Goal: Transaction & Acquisition: Download file/media

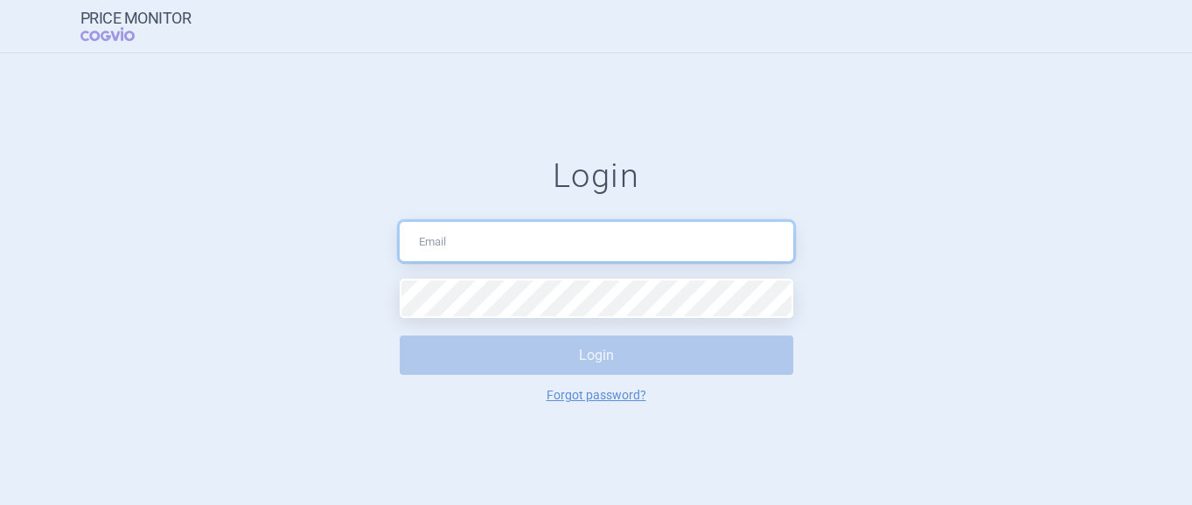
click at [590, 225] on input "text" at bounding box center [597, 241] width 394 height 39
type input "matei_mihaela_sorina@lilly.com"
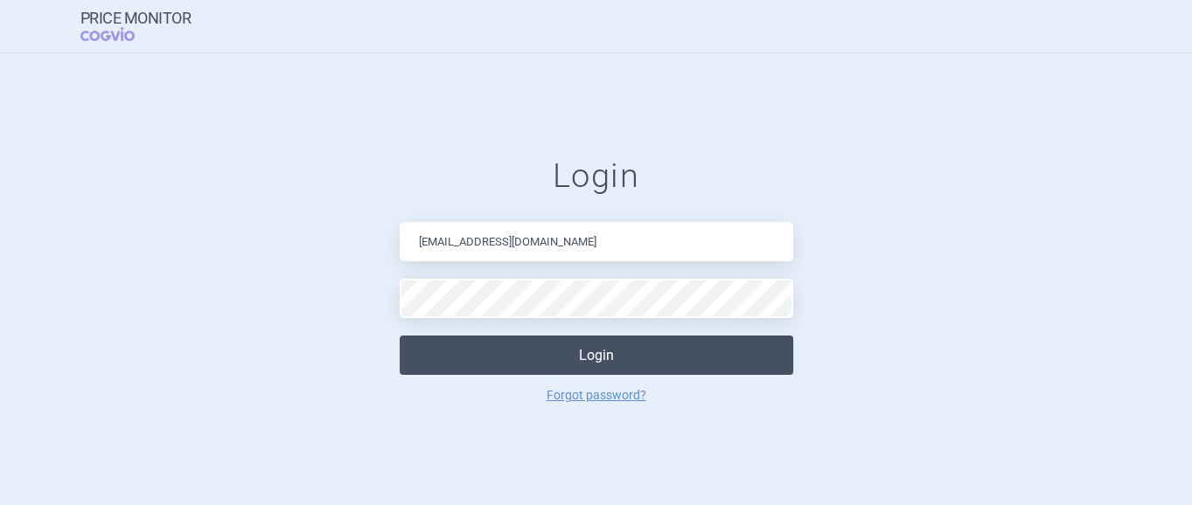
click at [643, 367] on button "Login" at bounding box center [597, 355] width 394 height 39
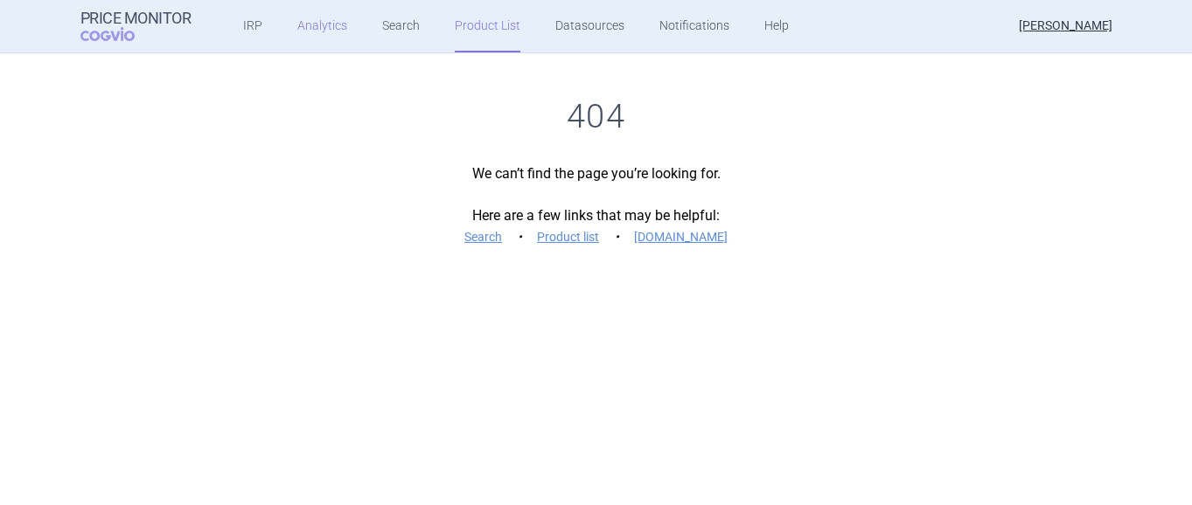
click at [317, 17] on link "Analytics" at bounding box center [322, 26] width 50 height 52
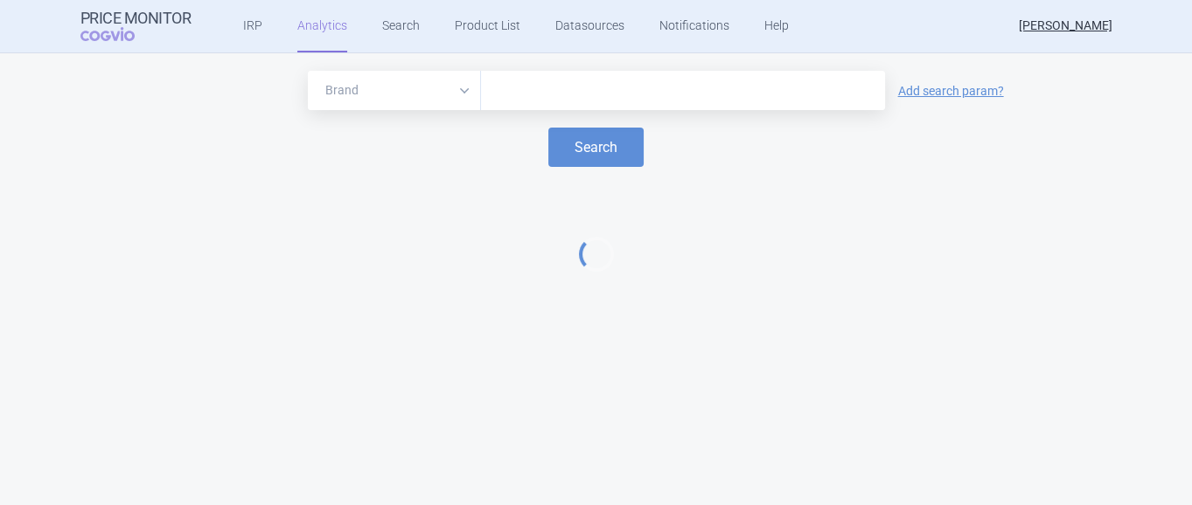
click at [546, 87] on input "text" at bounding box center [683, 91] width 387 height 23
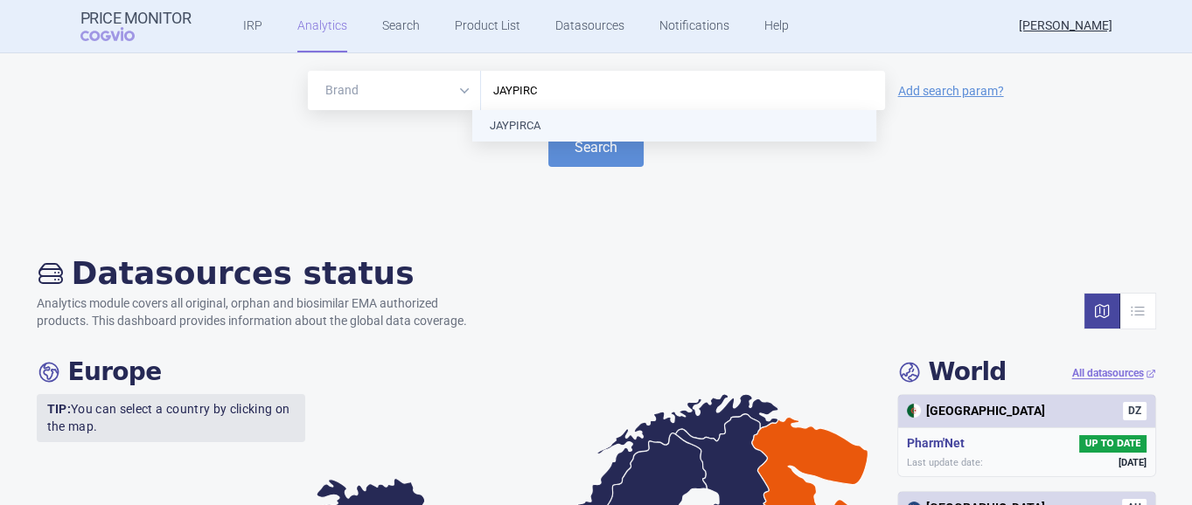
type input "JAYPIRCA"
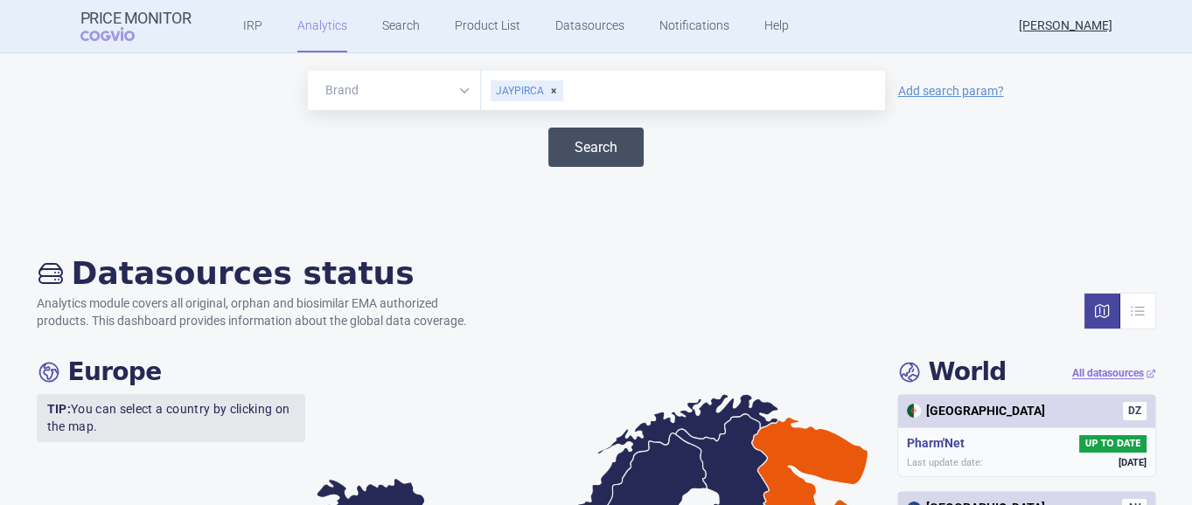
click at [589, 140] on button "Search" at bounding box center [595, 147] width 95 height 39
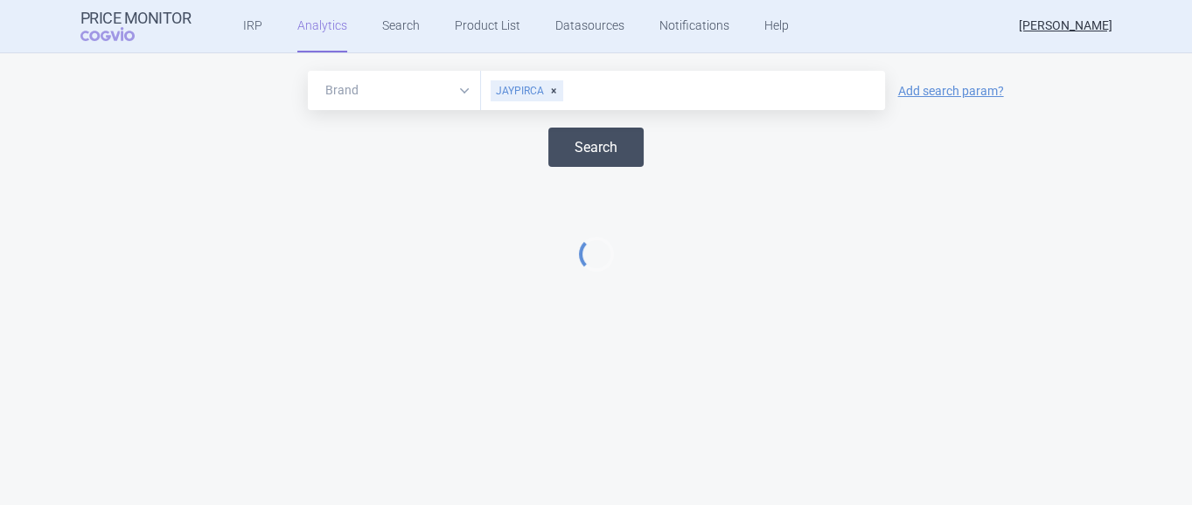
select select "EUR"
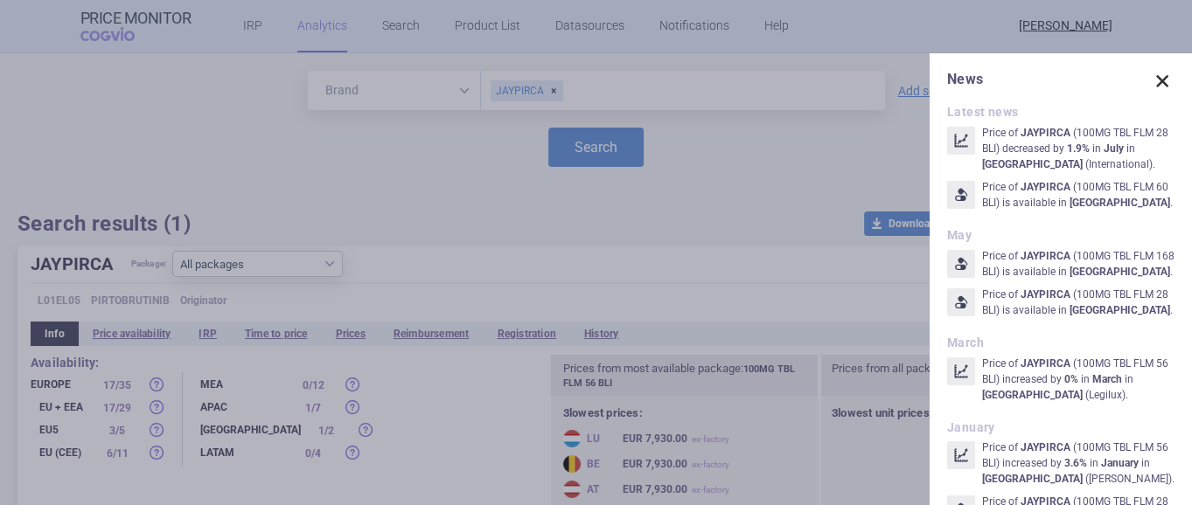
click at [1152, 79] on span at bounding box center [1162, 81] width 24 height 24
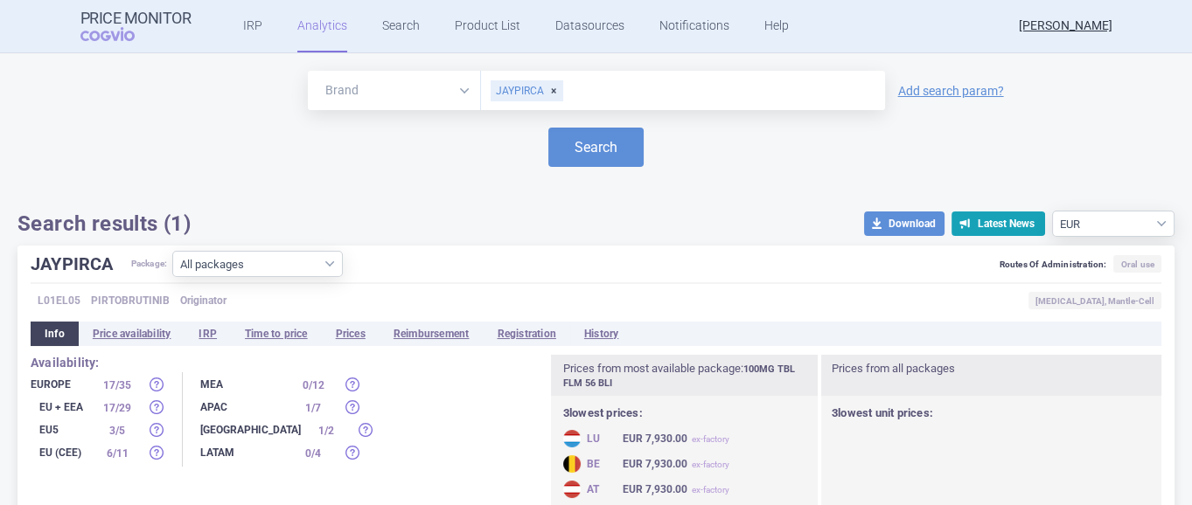
scroll to position [32, 0]
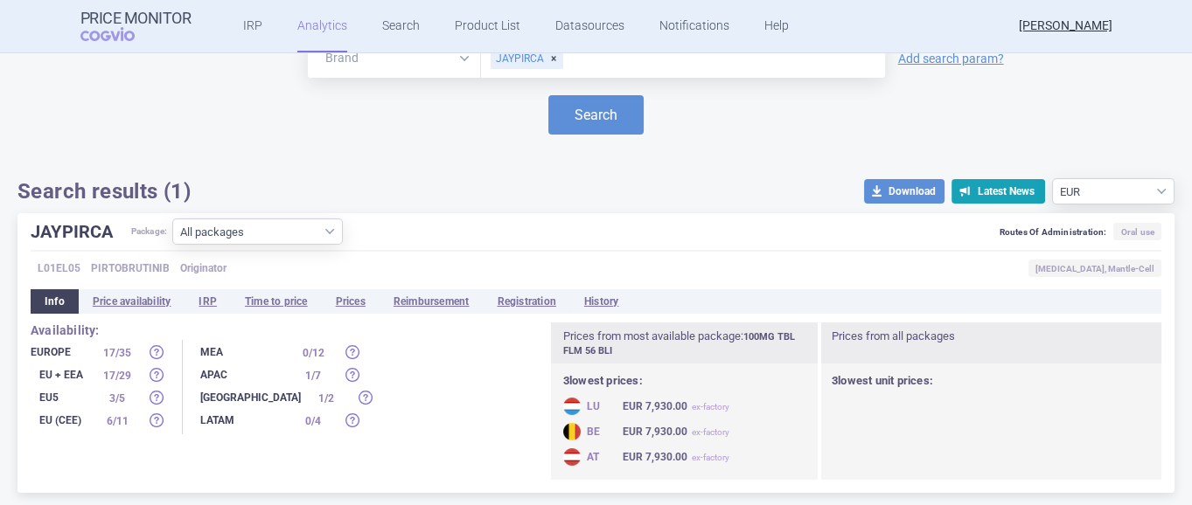
click at [78, 350] on div "Europe" at bounding box center [61, 352] width 61 height 17
click at [44, 352] on div "Europe" at bounding box center [61, 352] width 61 height 17
click at [442, 290] on li "Reimbursement" at bounding box center [432, 301] width 104 height 24
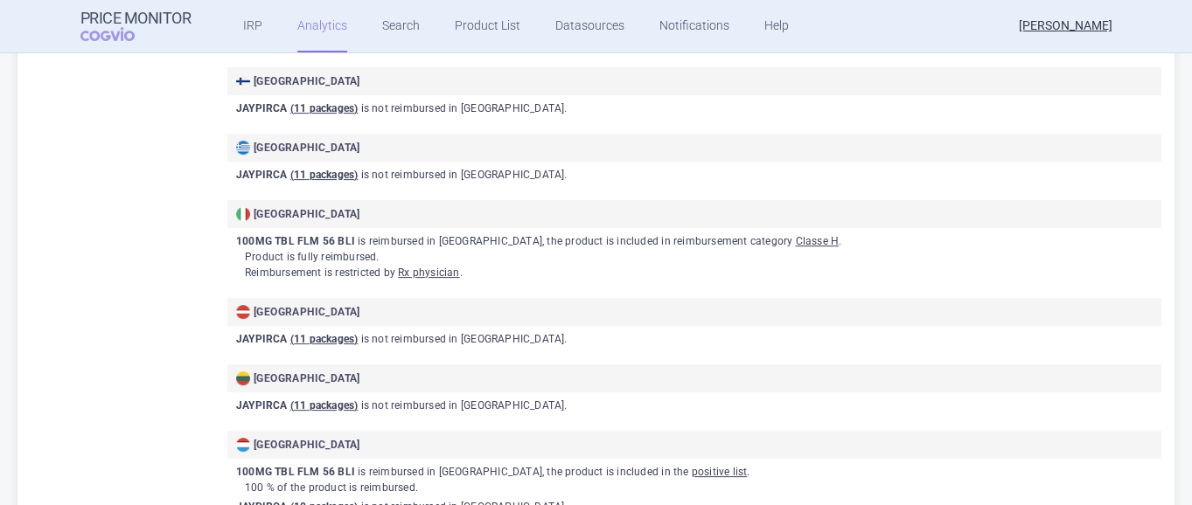
scroll to position [765, 0]
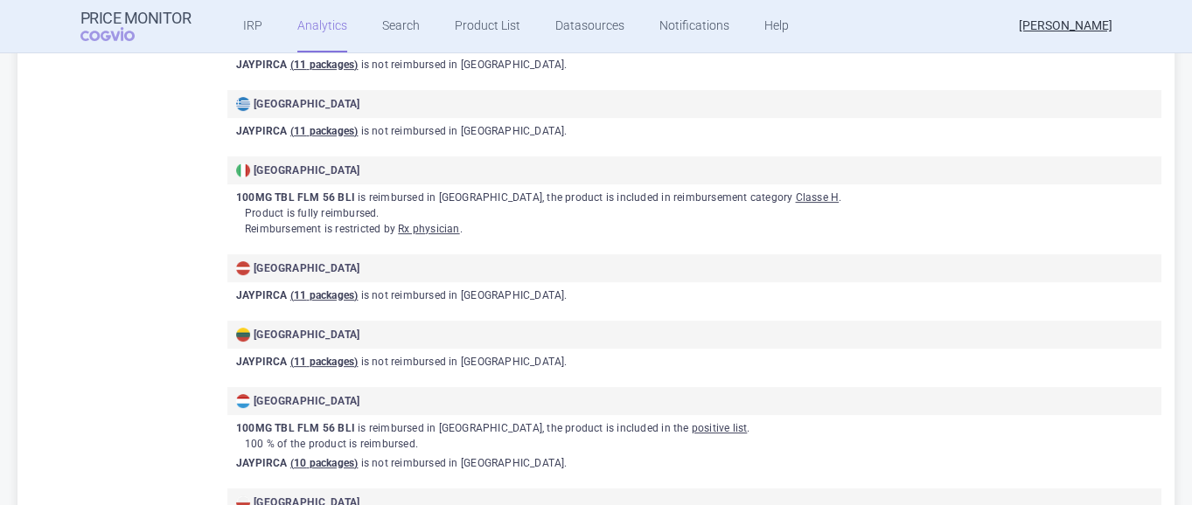
click at [37, 330] on div "All 19 / 60 Europe 17 / 35 EU + EEA 17 / 29 EU5 3 / 5 EU (CEE) 6 / 11 MEA 0 / 1…" at bounding box center [596, 182] width 1131 height 1184
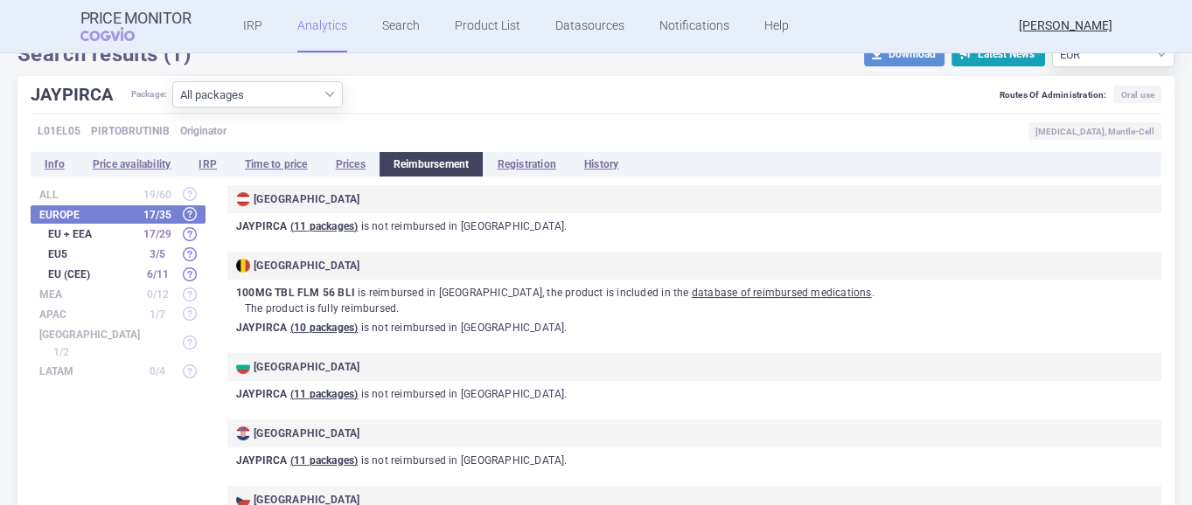
scroll to position [75, 0]
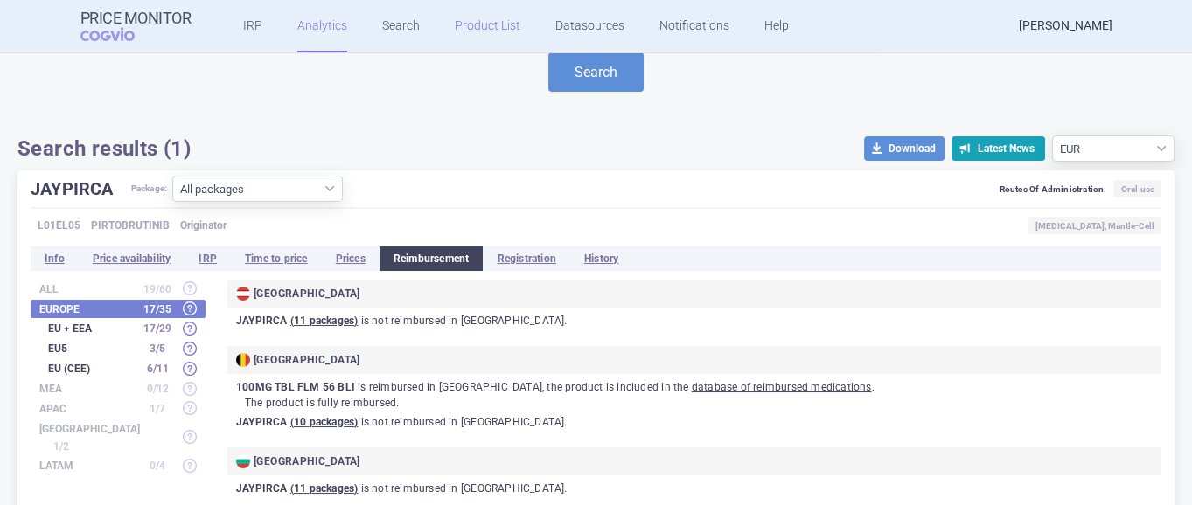
click at [478, 9] on link "Product List" at bounding box center [488, 26] width 66 height 52
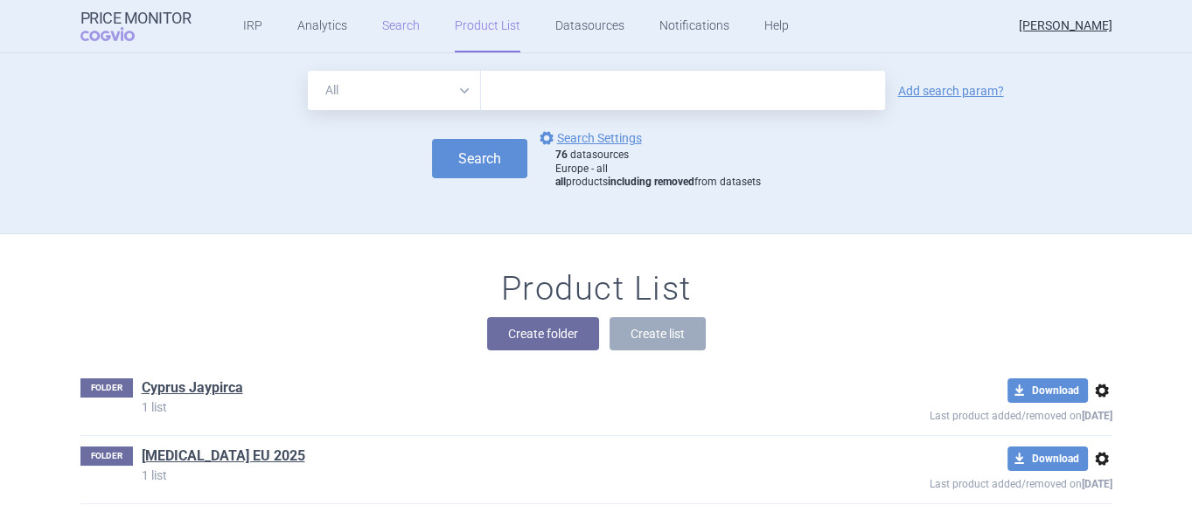
click at [382, 24] on link "Search" at bounding box center [401, 26] width 38 height 52
click at [553, 101] on input "text" at bounding box center [683, 90] width 404 height 39
type input "jaypirca"
click at [480, 157] on button "Search" at bounding box center [479, 158] width 95 height 39
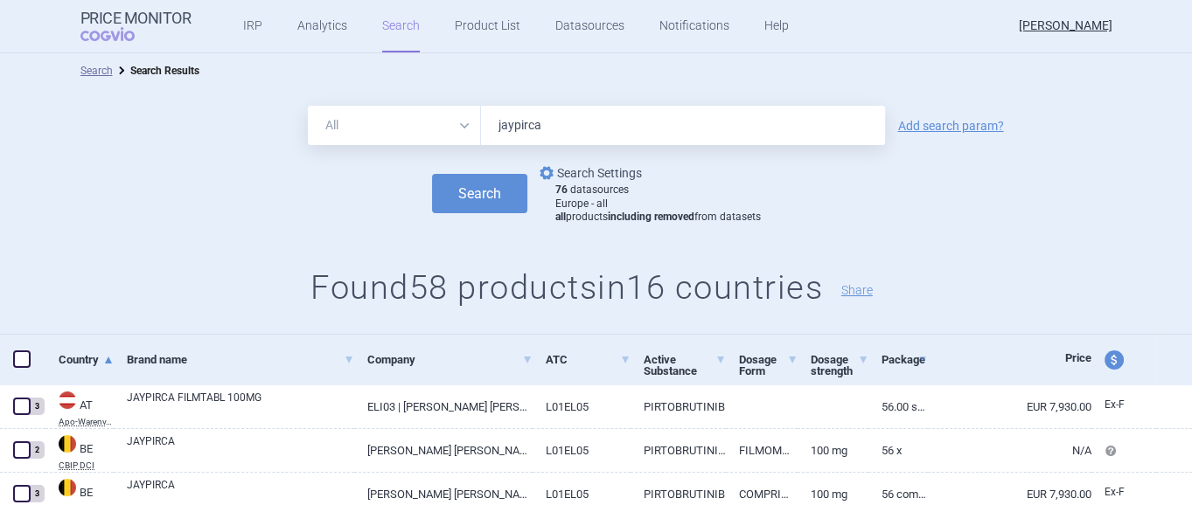
click at [610, 164] on link "options Search Settings" at bounding box center [589, 173] width 106 height 21
select select "df38670d-62bb-4aa9-aeea-790e65b9b508"
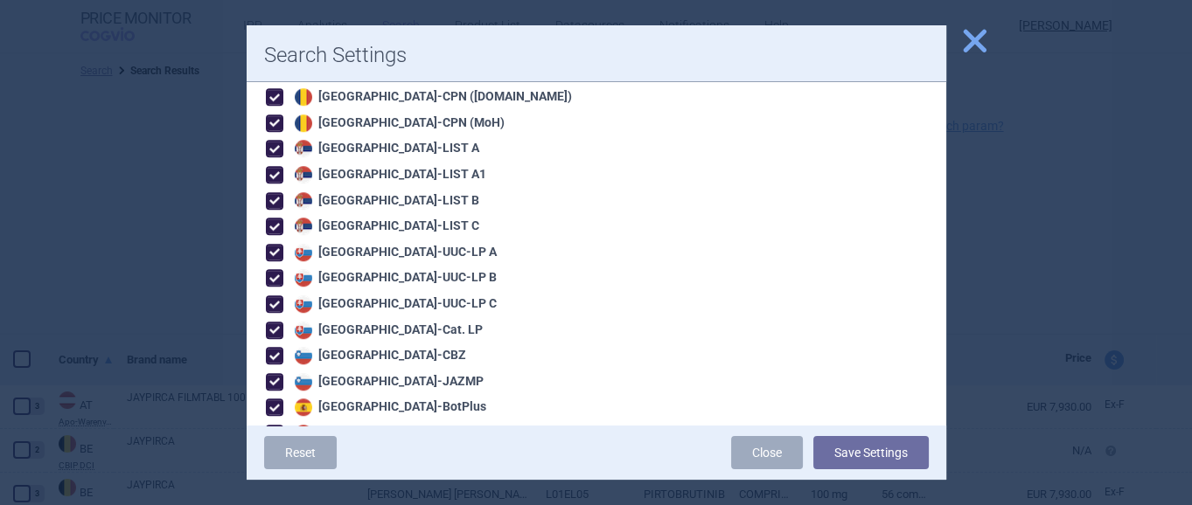
scroll to position [1911, 0]
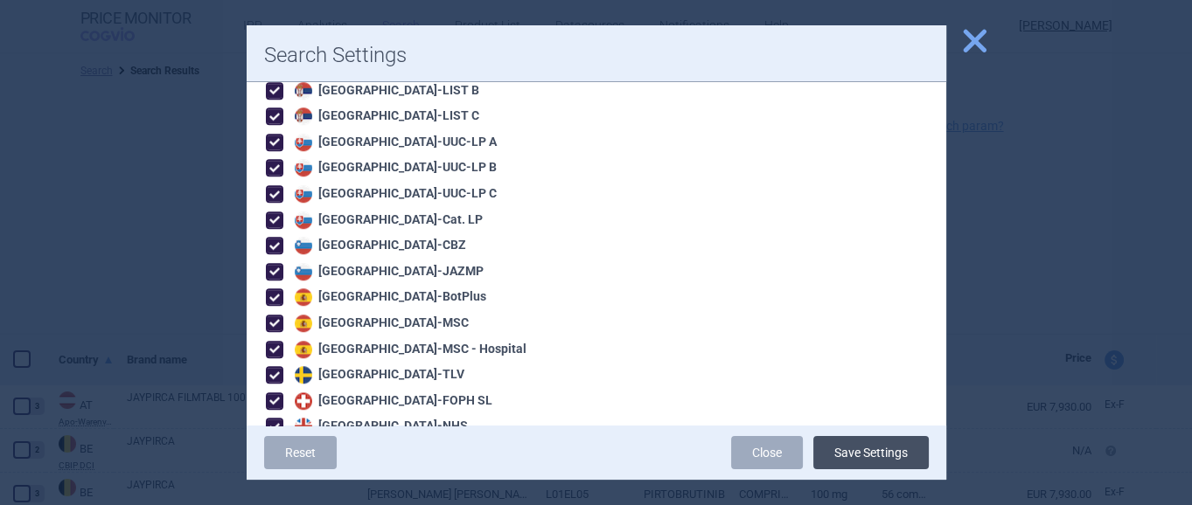
click at [846, 443] on button "Save Settings" at bounding box center [870, 452] width 115 height 33
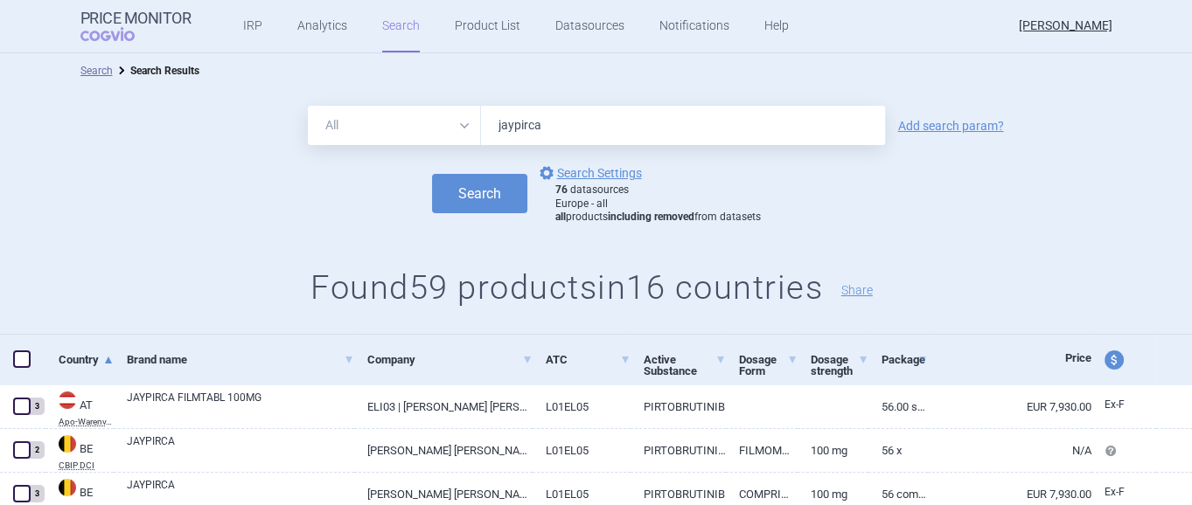
click at [22, 355] on span at bounding box center [21, 359] width 17 height 17
checkbox input "true"
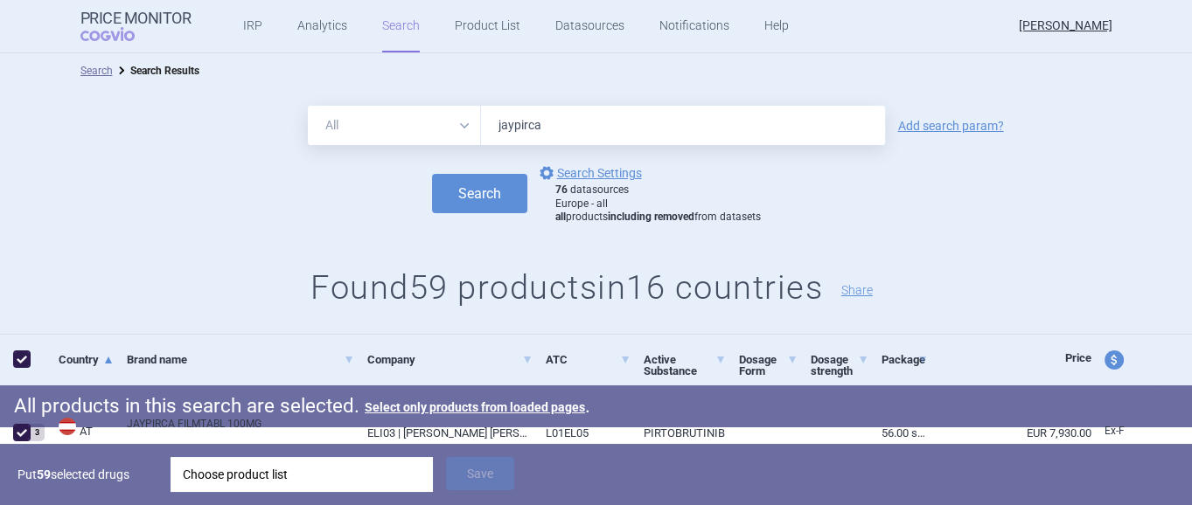
click at [254, 474] on div "Choose product list" at bounding box center [302, 474] width 238 height 35
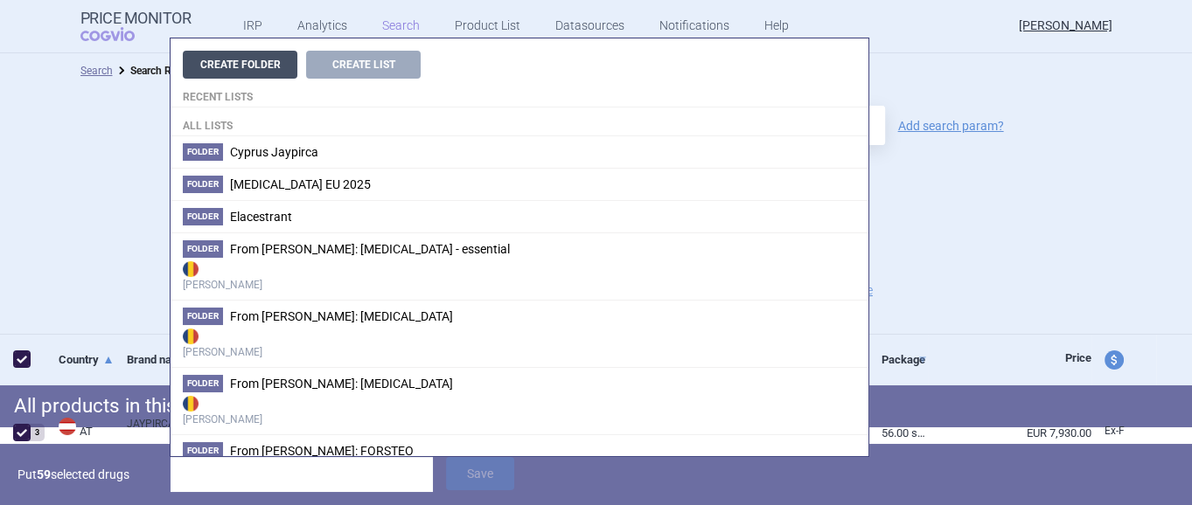
click at [268, 67] on button "Create Folder" at bounding box center [240, 65] width 115 height 28
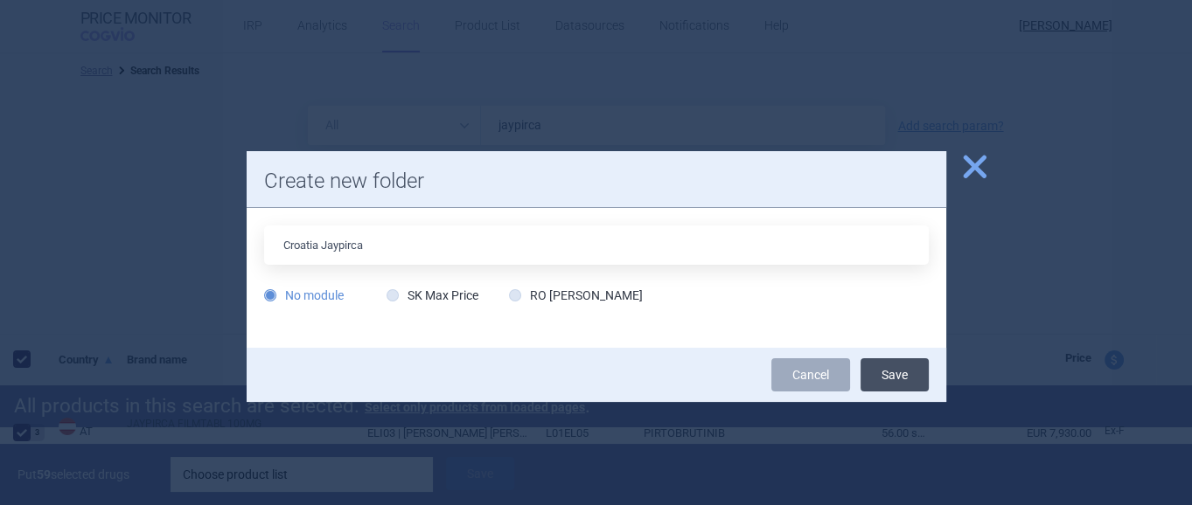
type input "Croatia Jaypirca"
click at [888, 372] on button "Save" at bounding box center [895, 375] width 68 height 33
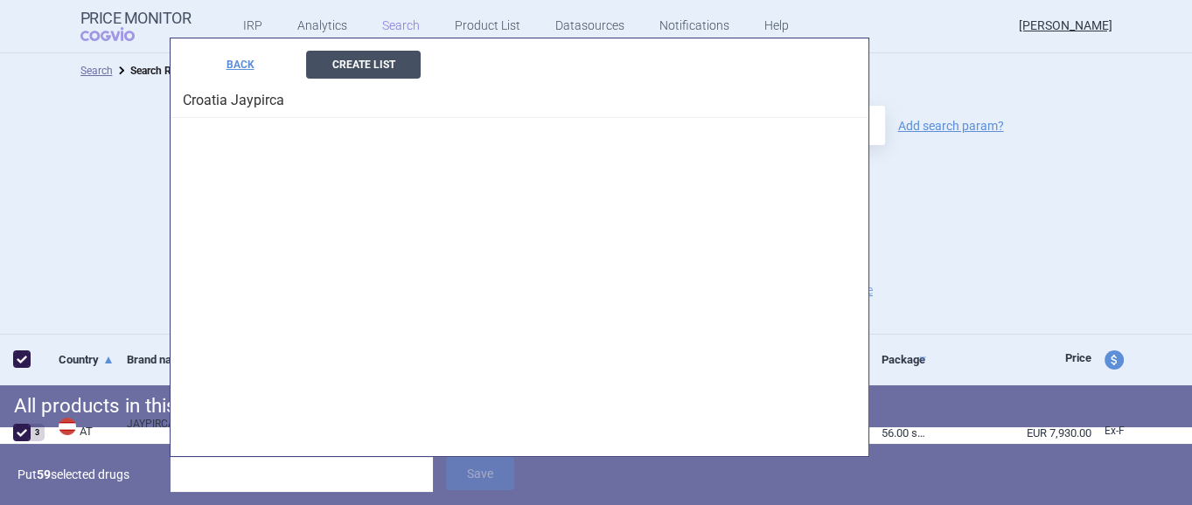
click at [376, 73] on button "Create List" at bounding box center [363, 65] width 115 height 28
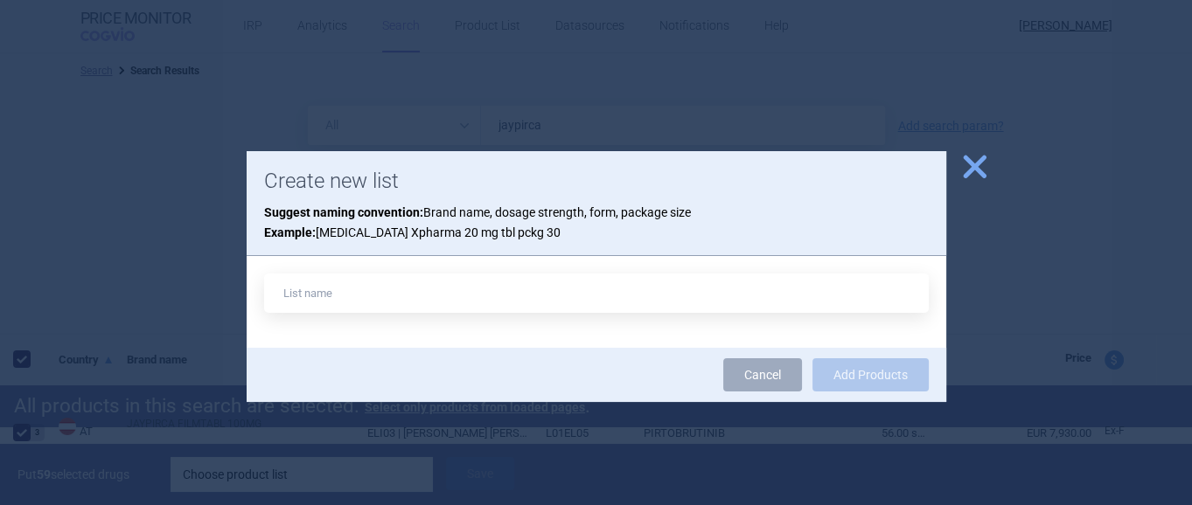
click at [407, 308] on input "text" at bounding box center [596, 293] width 665 height 39
type input "JAYPIRCA"
click at [905, 373] on button "Add Products" at bounding box center [870, 375] width 116 height 33
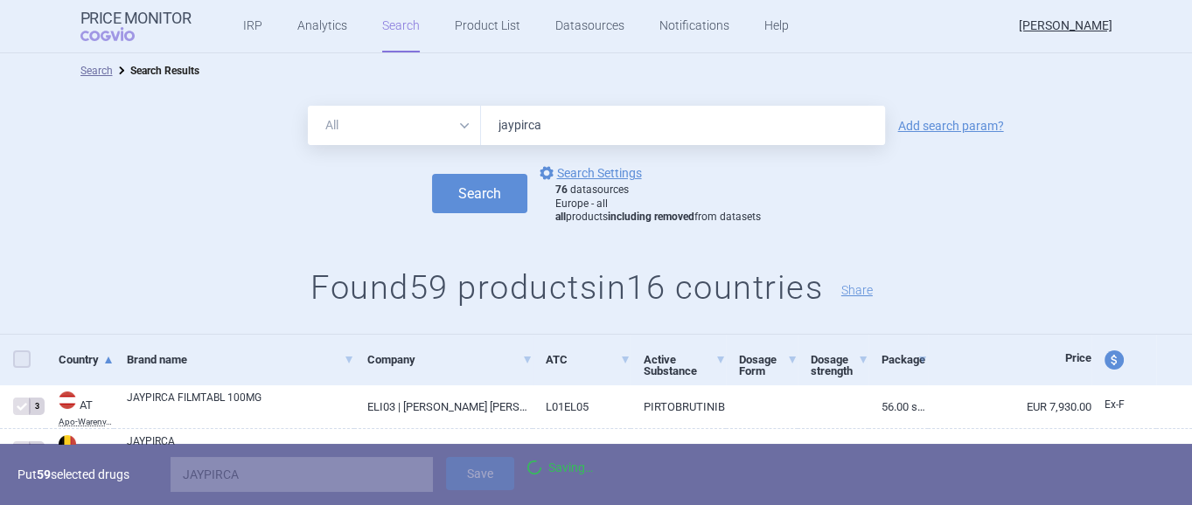
checkbox input "false"
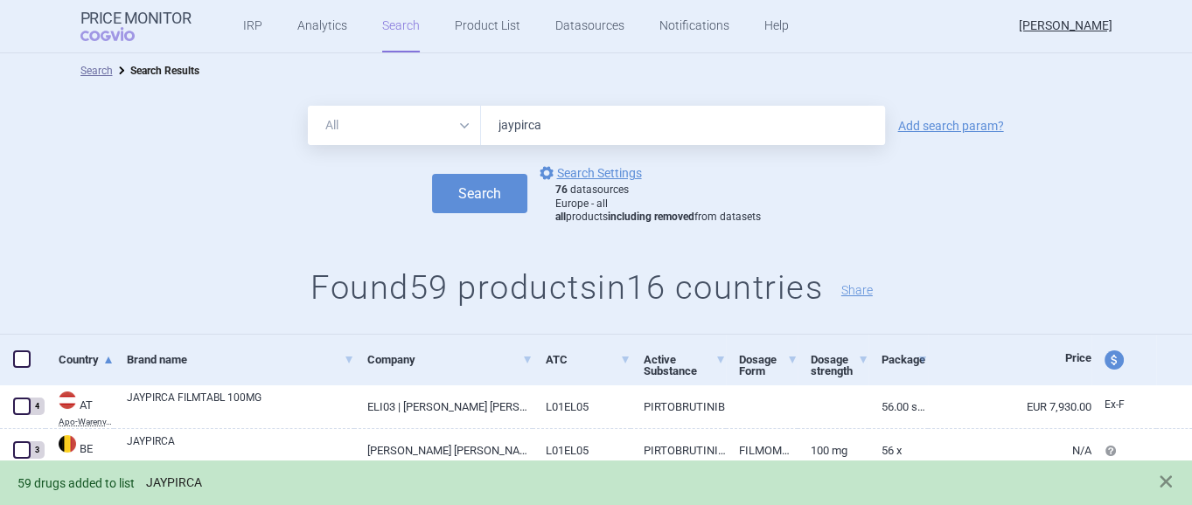
click at [188, 482] on link "JAYPIRCA" at bounding box center [174, 483] width 56 height 15
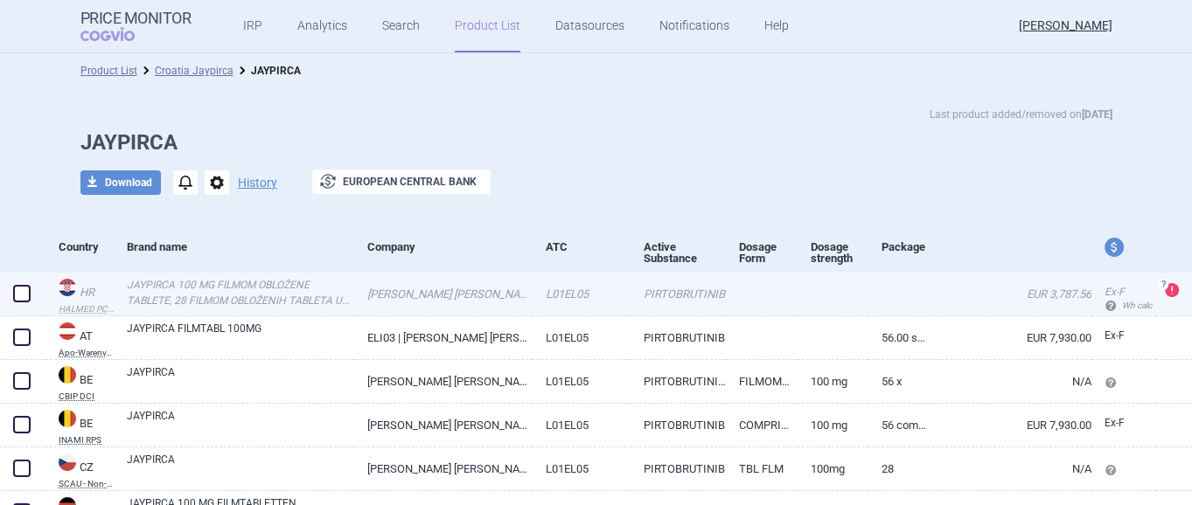
click at [24, 289] on span at bounding box center [21, 293] width 17 height 17
checkbox input "true"
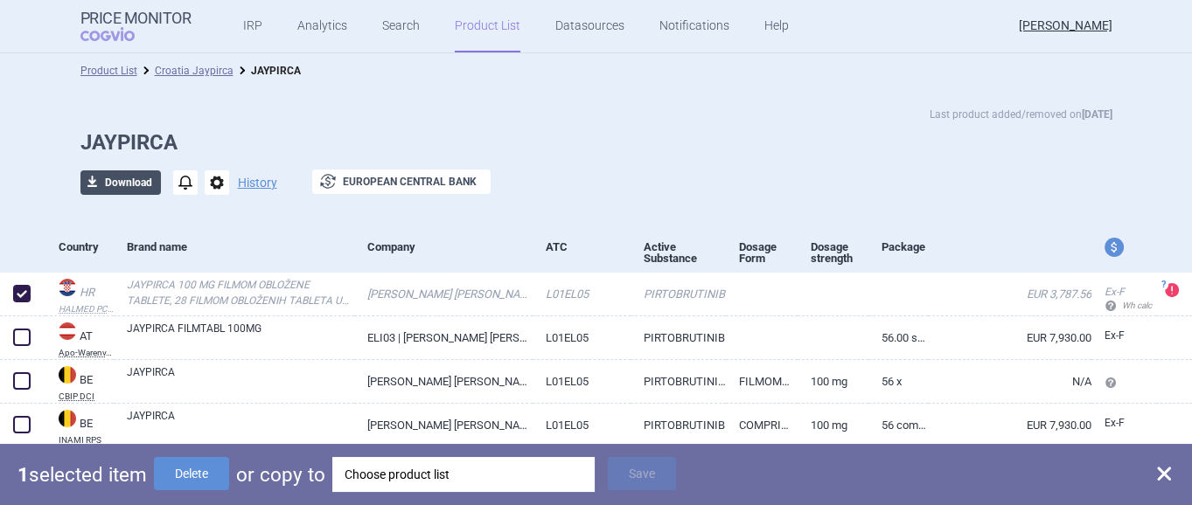
click at [91, 177] on span "download" at bounding box center [92, 183] width 24 height 24
select select "EUR"
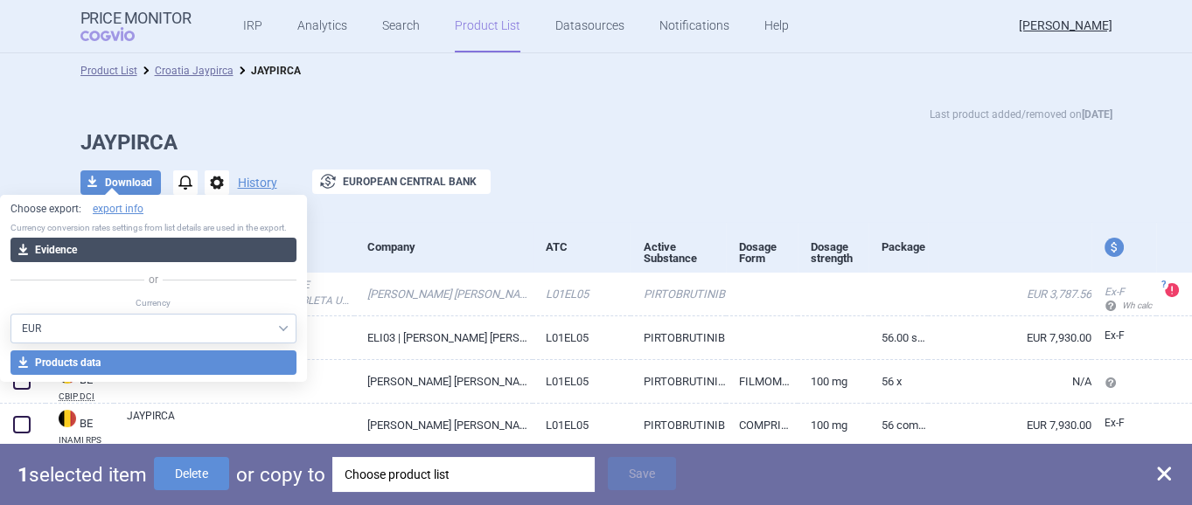
click at [105, 248] on button "download Evidence" at bounding box center [153, 250] width 286 height 24
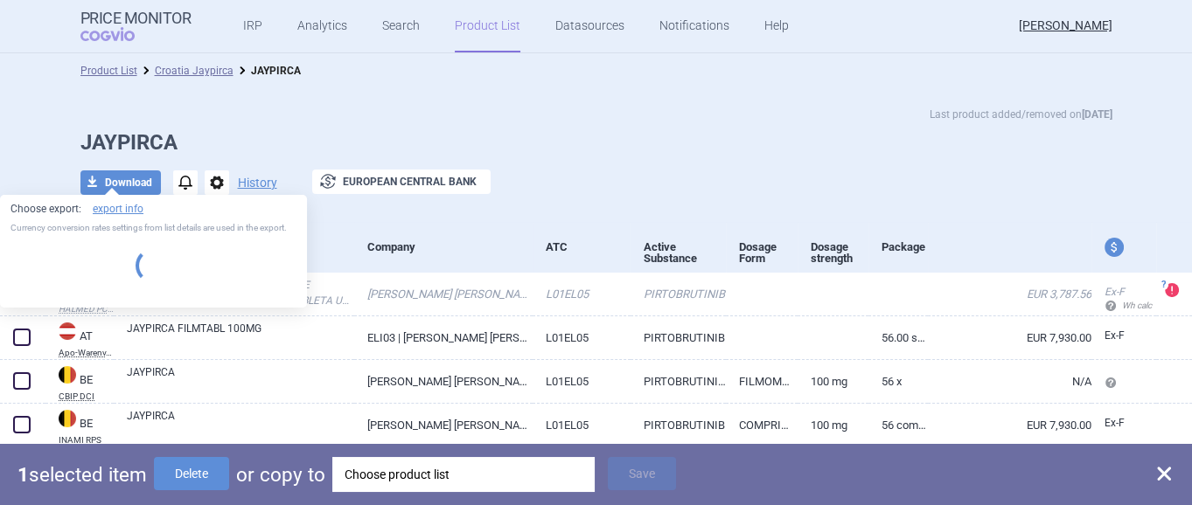
select select "EUR"
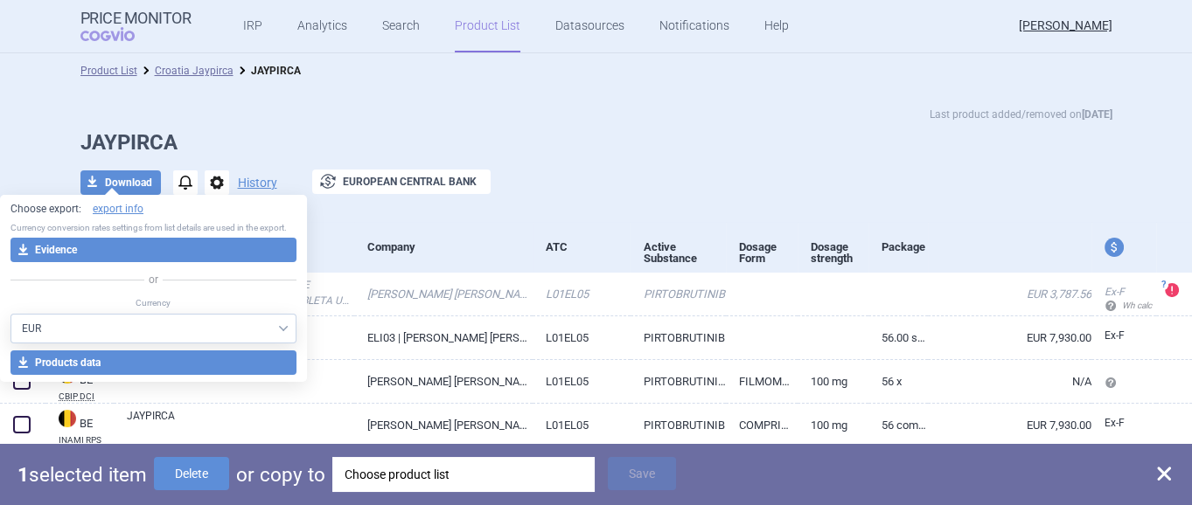
click at [383, 117] on div "Last product added/removed on 2 Sept" at bounding box center [596, 114] width 1032 height 17
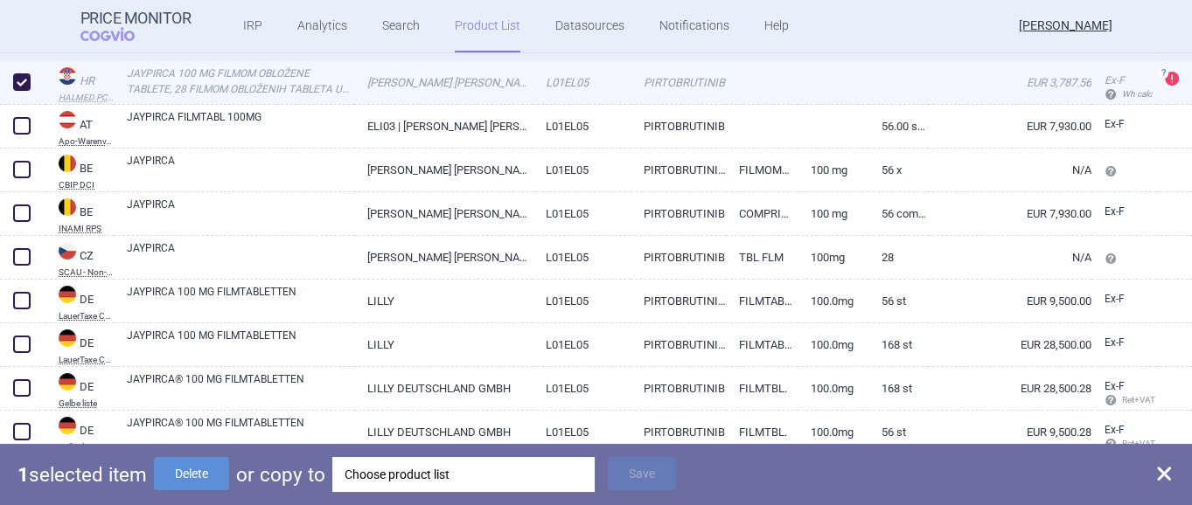
scroll to position [219, 0]
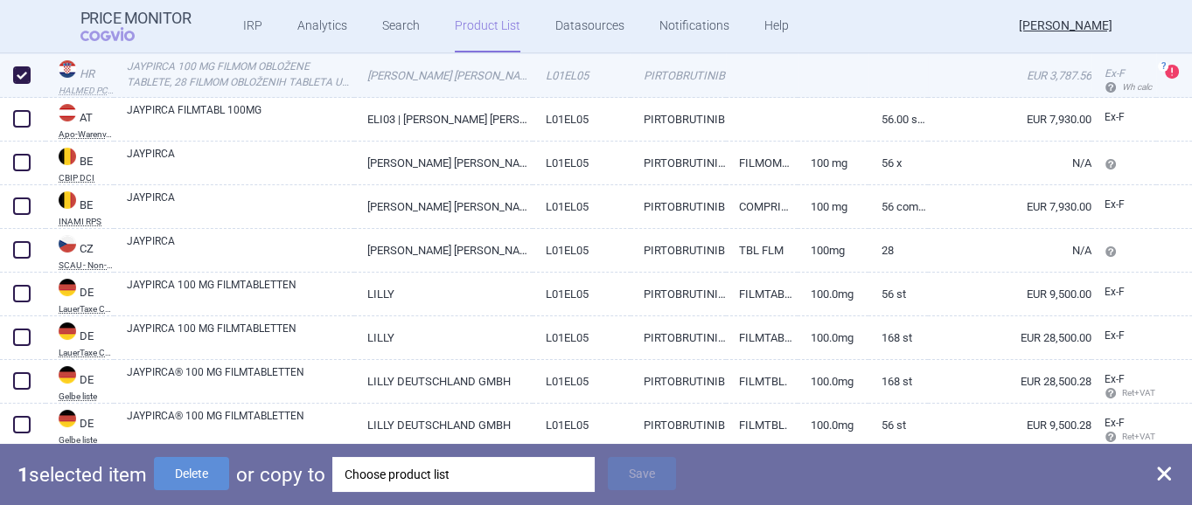
click at [22, 69] on span at bounding box center [21, 74] width 17 height 17
checkbox input "false"
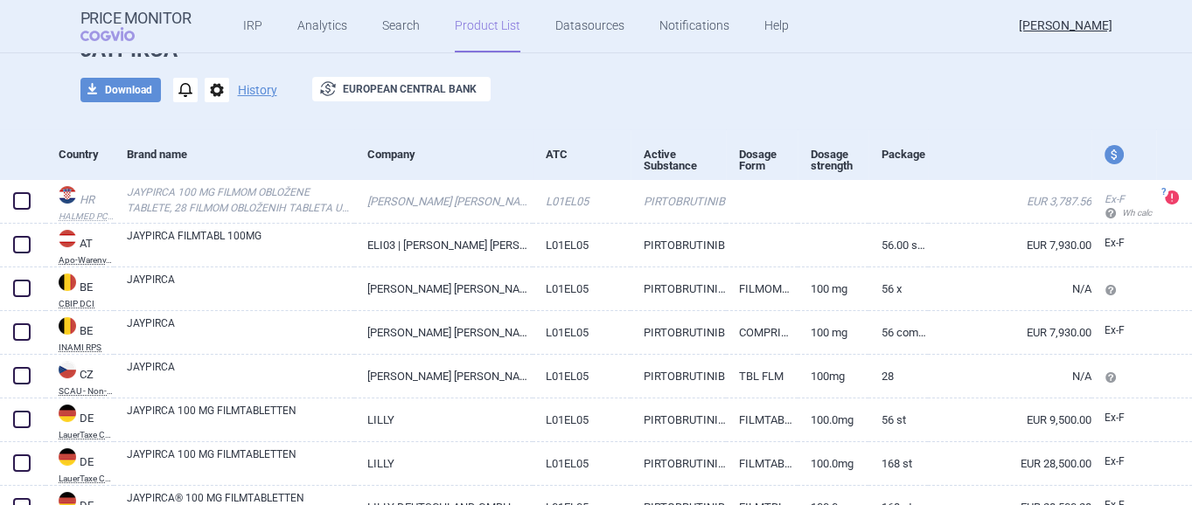
scroll to position [0, 0]
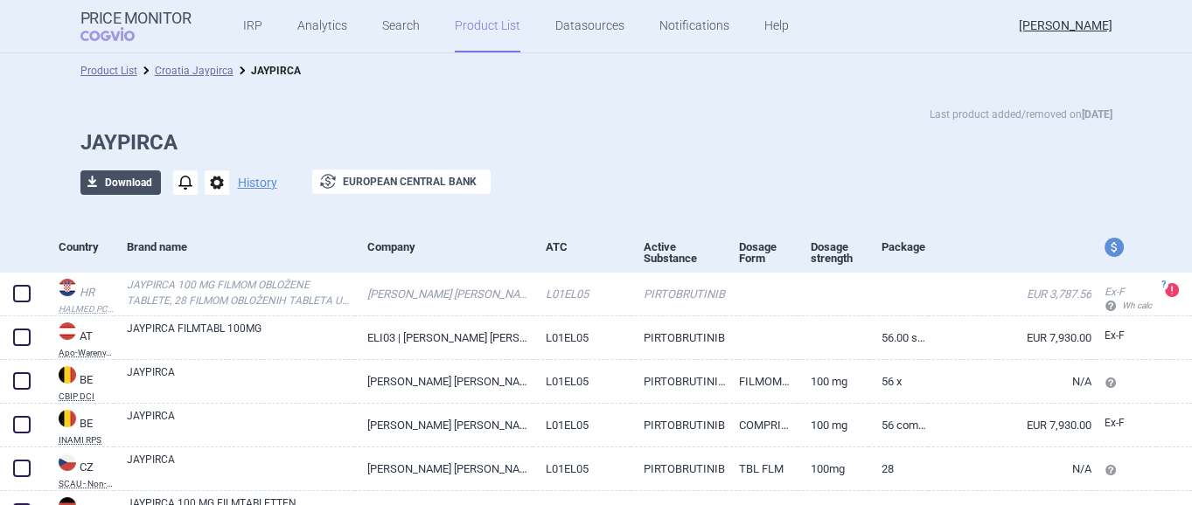
click at [129, 184] on button "download Download" at bounding box center [120, 183] width 80 height 24
select select "EUR"
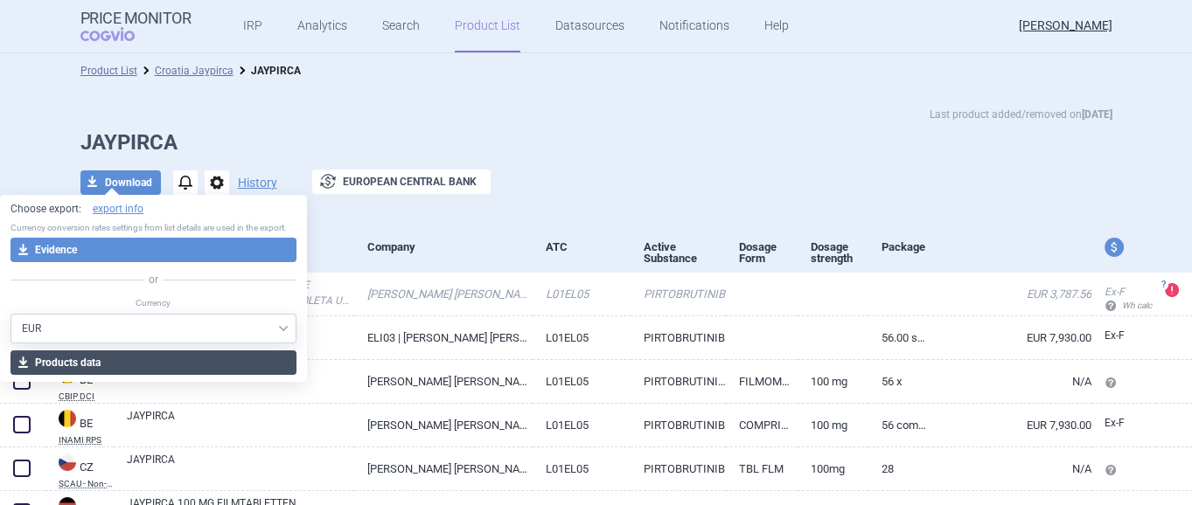
click at [159, 356] on button "download Products data" at bounding box center [153, 363] width 286 height 24
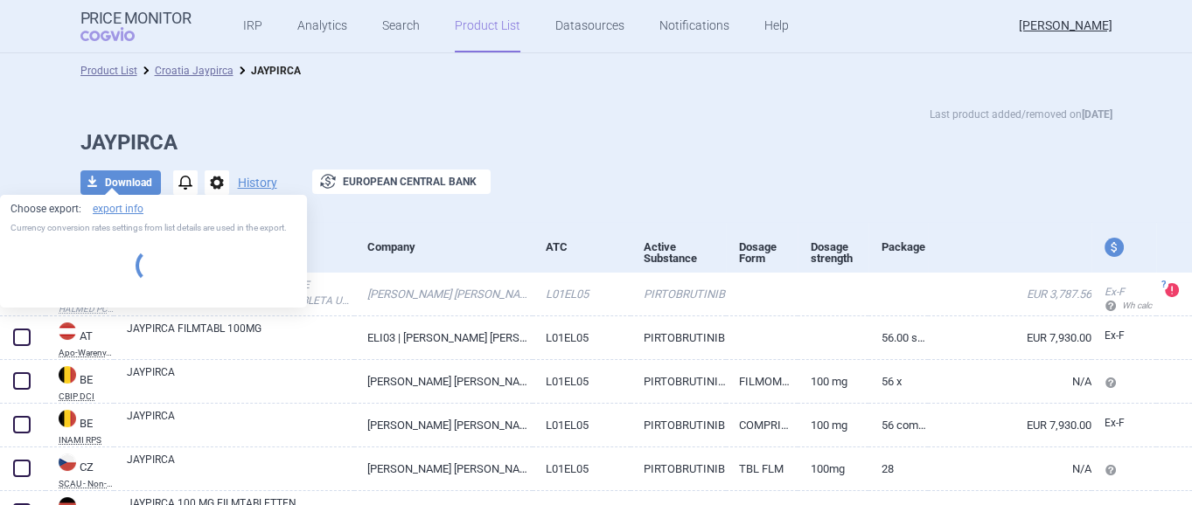
select select "EUR"
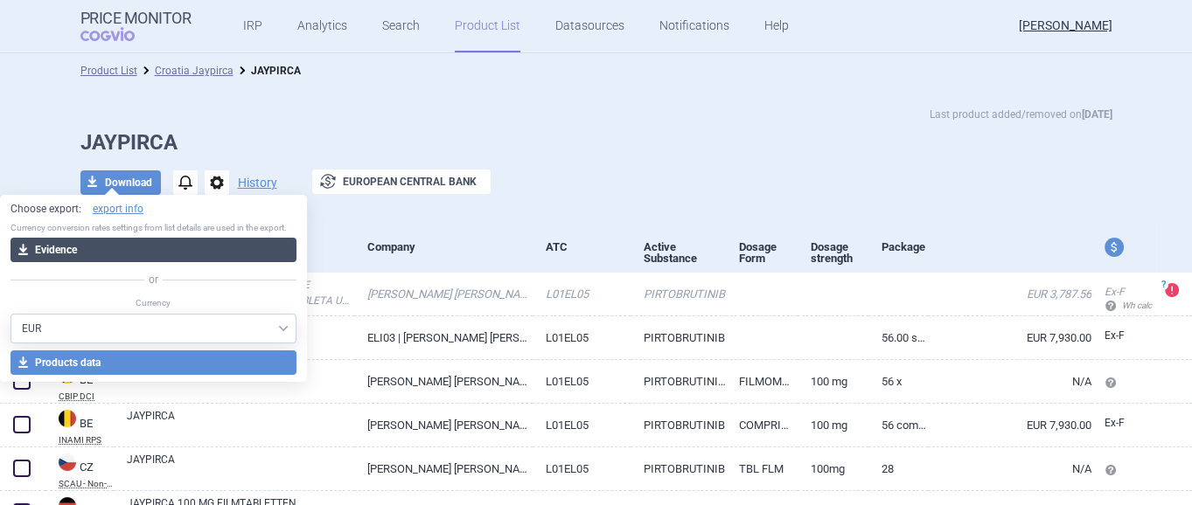
click at [24, 251] on span "download" at bounding box center [22, 250] width 24 height 24
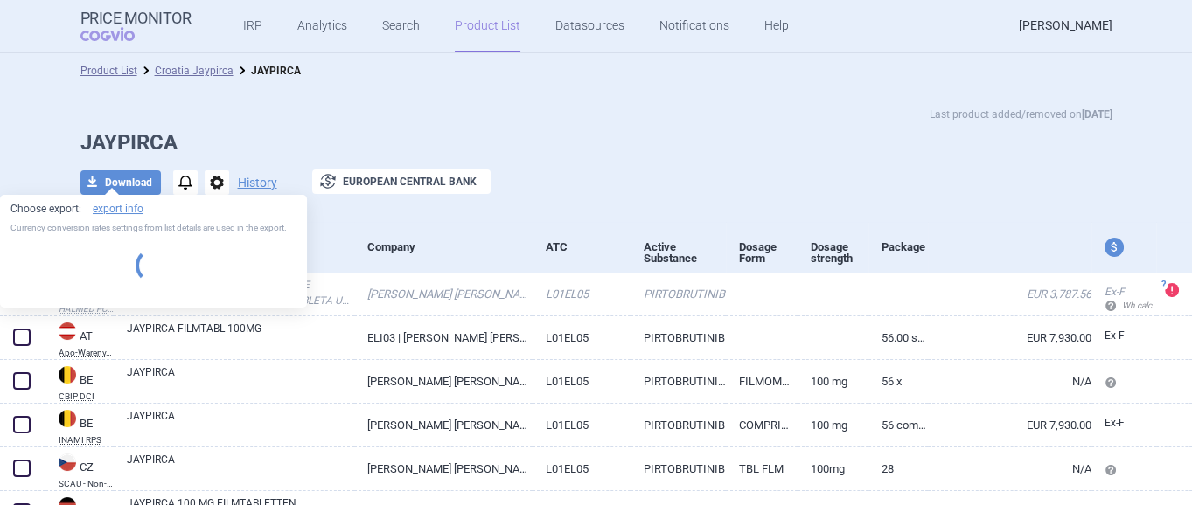
select select "EUR"
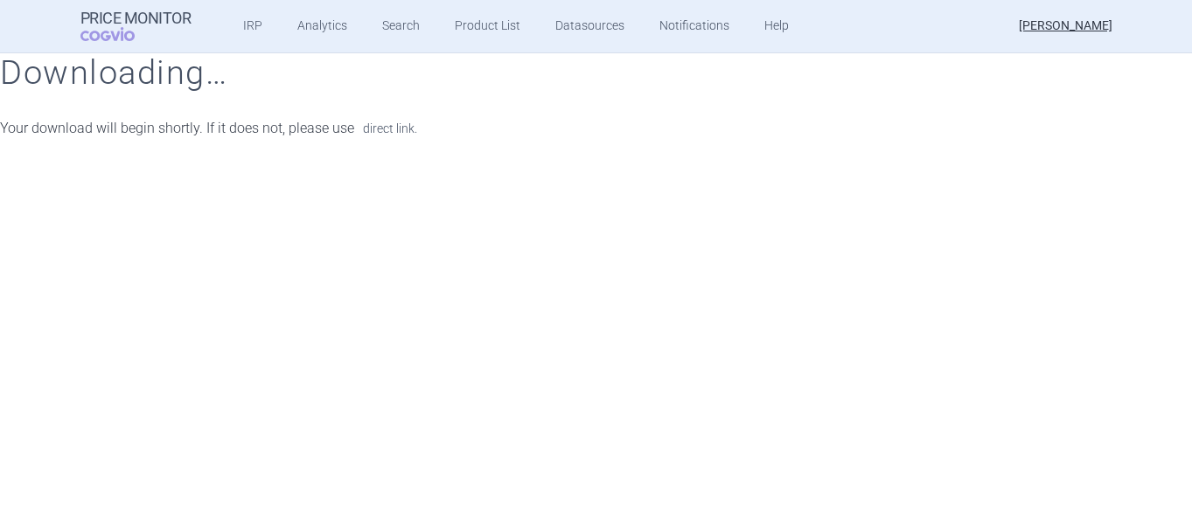
click at [386, 124] on link "direct link." at bounding box center [390, 128] width 54 height 12
click at [739, 405] on div "Price Monitor COGVIO IRP Analytics Search Product List Datasources Notification…" at bounding box center [596, 252] width 1192 height 505
